Goal: Navigation & Orientation: Find specific page/section

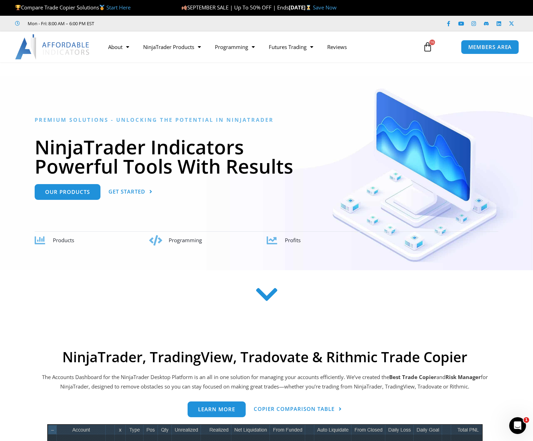
click at [65, 47] on img at bounding box center [52, 46] width 75 height 25
